Goal: Register for event/course

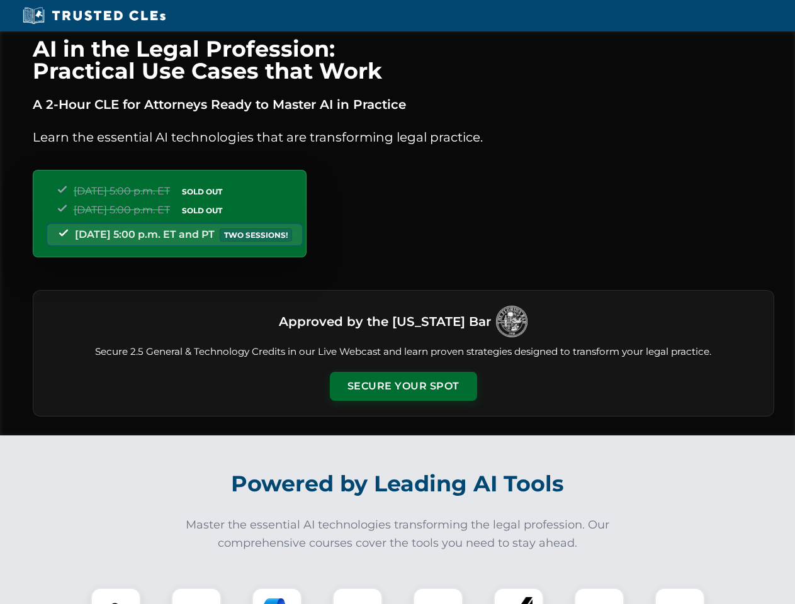
click at [403, 387] on button "Secure Your Spot" at bounding box center [403, 386] width 147 height 29
click at [116, 596] on img at bounding box center [116, 613] width 37 height 37
click at [196, 596] on div at bounding box center [196, 613] width 50 height 50
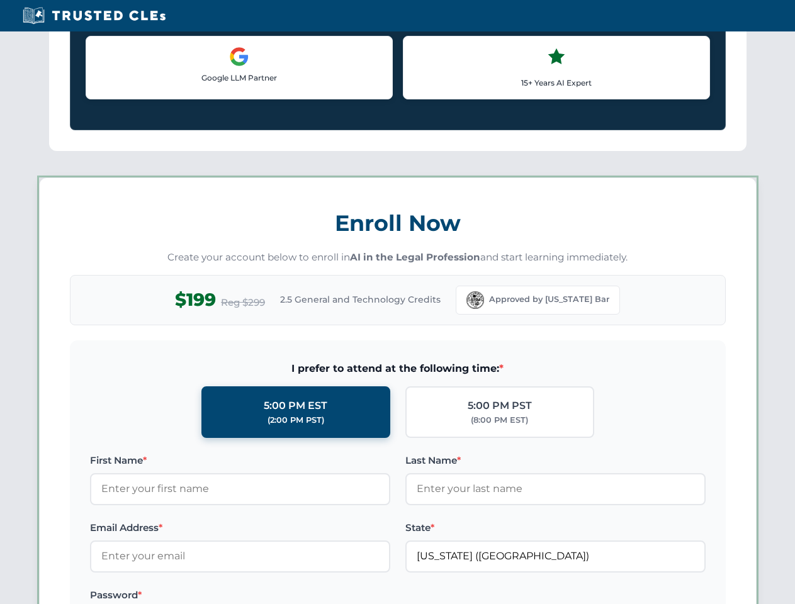
click at [358, 596] on label "Password *" at bounding box center [240, 595] width 300 height 15
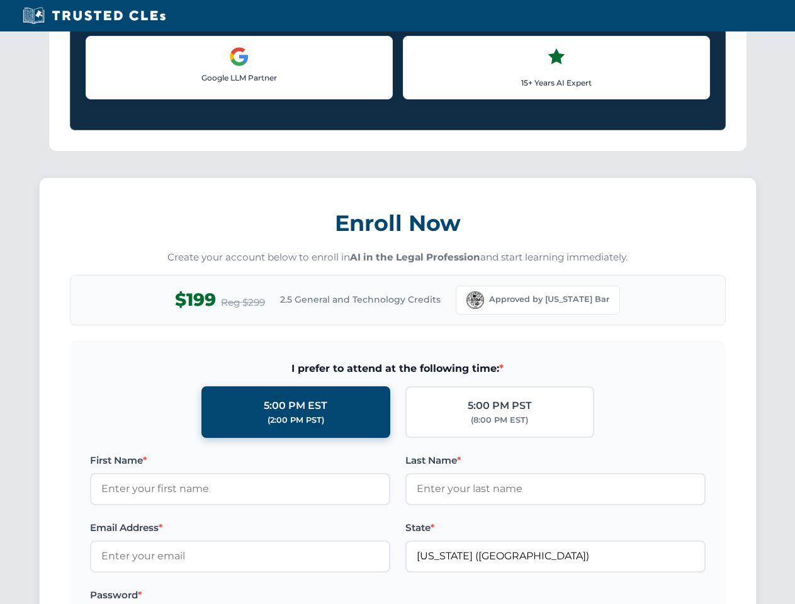
scroll to position [1236, 0]
